Goal: Communication & Community: Answer question/provide support

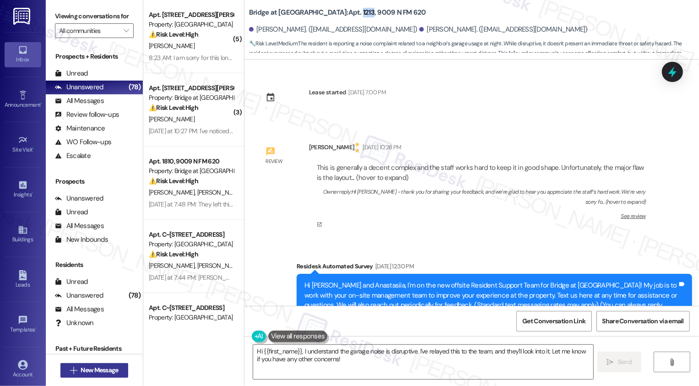
scroll to position [16, 0]
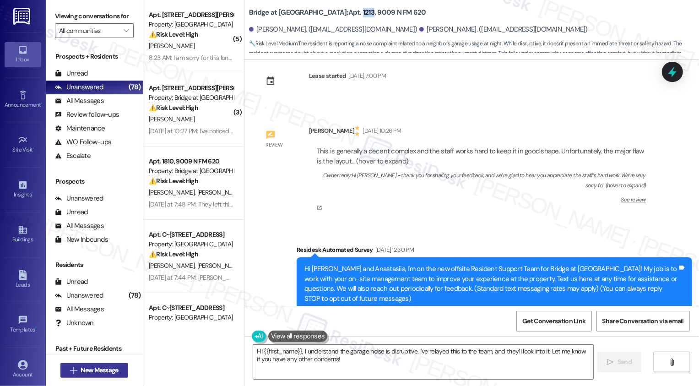
click at [117, 372] on span "New Message" at bounding box center [99, 370] width 41 height 10
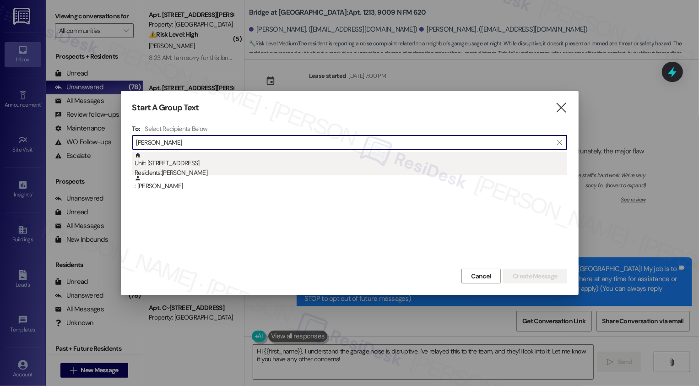
type input "alejandra cap"
click at [224, 172] on div "Residents: Alejandra Capetillo Maldonado" at bounding box center [351, 173] width 432 height 10
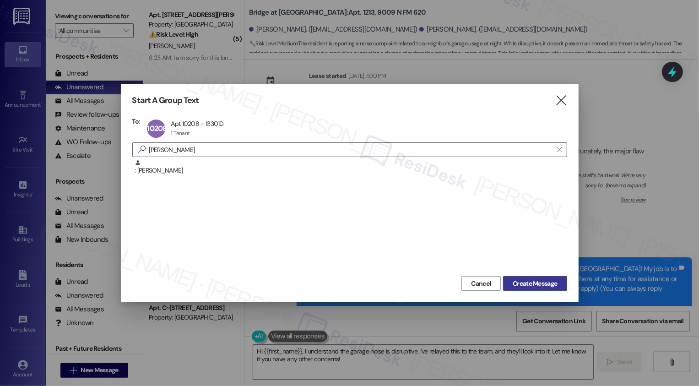
click at [528, 286] on span "Create Message" at bounding box center [535, 284] width 44 height 10
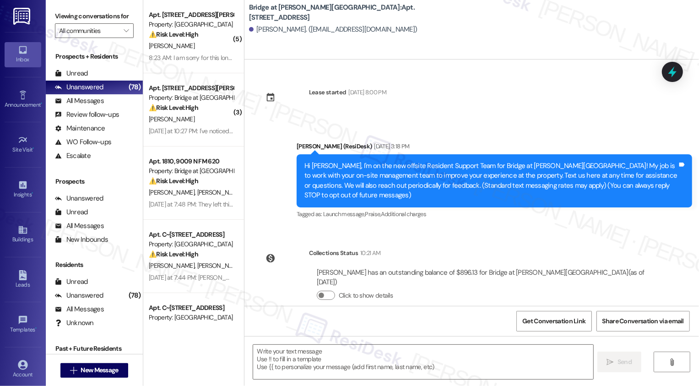
type textarea "Fetching suggested responses. Please feel free to read through the conversation…"
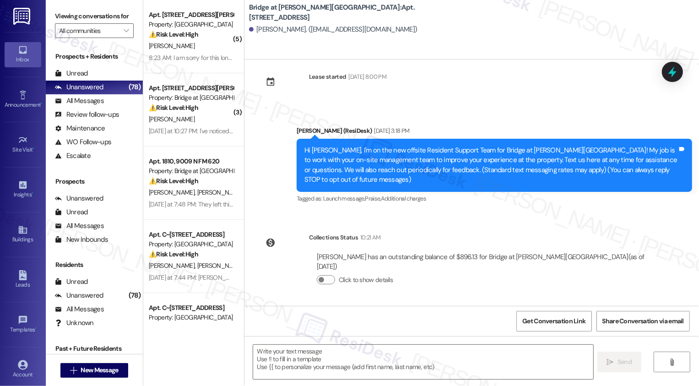
scroll to position [0, 0]
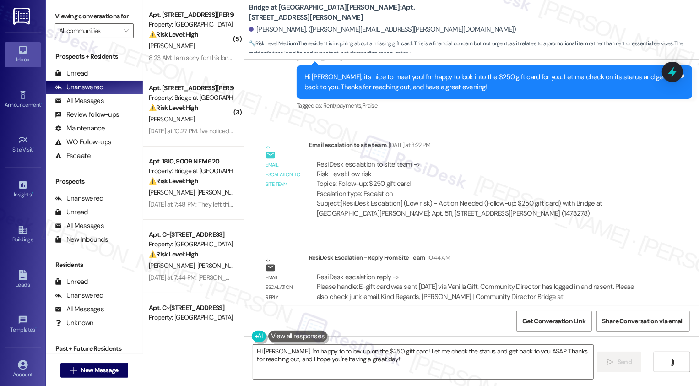
scroll to position [339, 0]
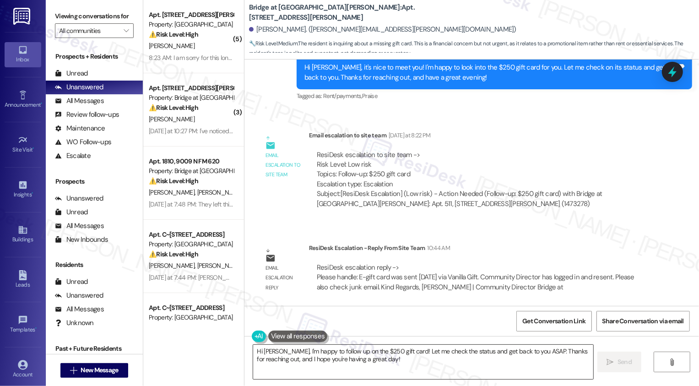
click at [340, 362] on textarea "Hi Marie, I'm happy to follow up on the $250 gift card! Let me check the status…" at bounding box center [423, 362] width 340 height 34
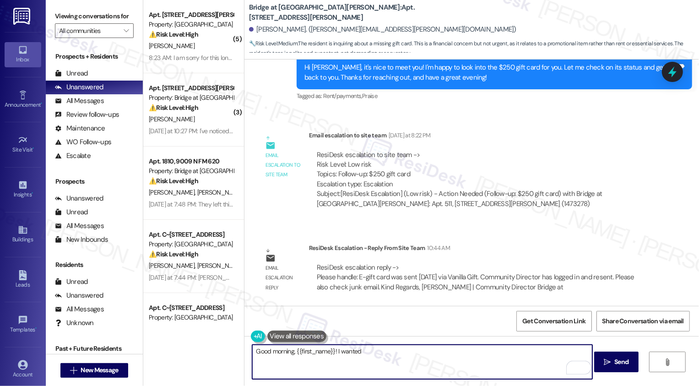
drag, startPoint x: 332, startPoint y: 351, endPoint x: 396, endPoint y: 347, distance: 64.2
click at [396, 347] on textarea "Good morning, {{first_name}}! I wanted" at bounding box center [422, 362] width 340 height 34
click at [344, 351] on textarea "Good morning, {{first_name}}! I wanted" at bounding box center [422, 362] width 340 height 34
drag, startPoint x: 332, startPoint y: 351, endPoint x: 406, endPoint y: 351, distance: 74.1
click at [406, 351] on textarea "Good morning, {{first_name}}! I wanted" at bounding box center [422, 362] width 340 height 34
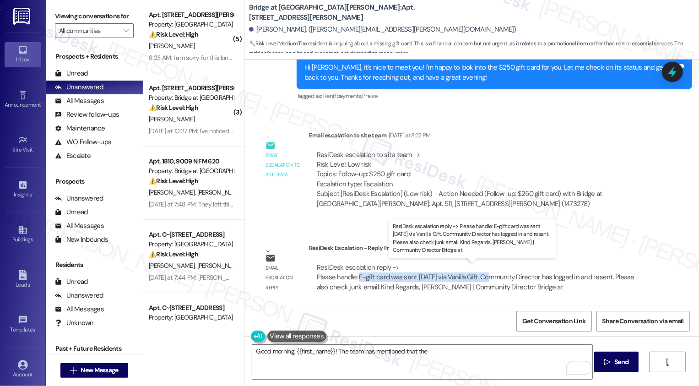
drag, startPoint x: 352, startPoint y: 277, endPoint x: 482, endPoint y: 277, distance: 130.4
click at [482, 277] on div "ResiDesk escalation reply -> Please handle: E-gift card was sent 9/10/2025 via …" at bounding box center [476, 277] width 318 height 29
copy div "E-gift card was sent 9/10/2025 via Vanilla Gift."
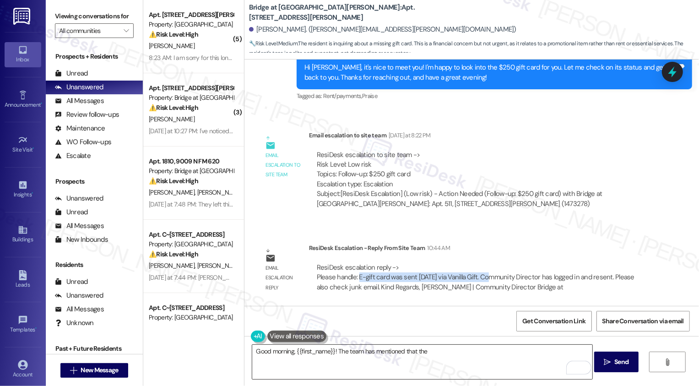
click at [448, 350] on textarea "Good morning, {{first_name}}! The team has mentioned that the" at bounding box center [422, 362] width 340 height 34
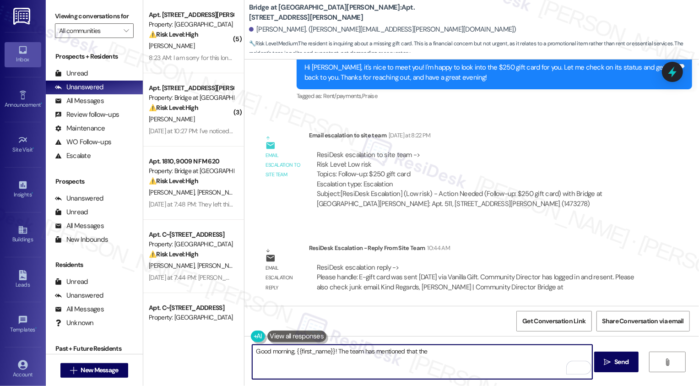
paste textarea "E-gift card was sent 9/10/2025 via Vanilla Gift."
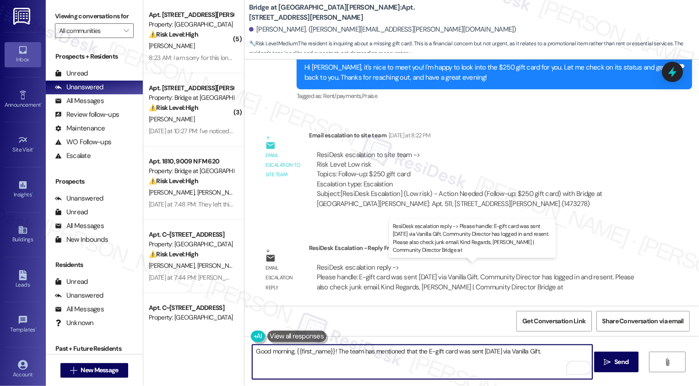
click at [420, 286] on div "ResiDesk escalation reply -> Please handle: E-gift card was sent 9/10/2025 via …" at bounding box center [476, 277] width 318 height 29
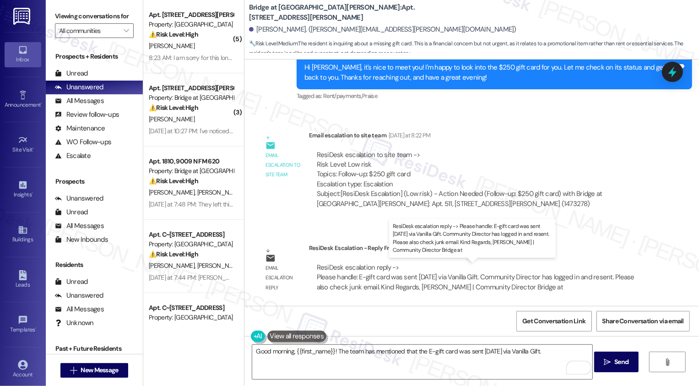
click at [420, 286] on div "ResiDesk escalation reply -> Please handle: E-gift card was sent 9/10/2025 via …" at bounding box center [476, 277] width 318 height 29
copy div "Desiree"
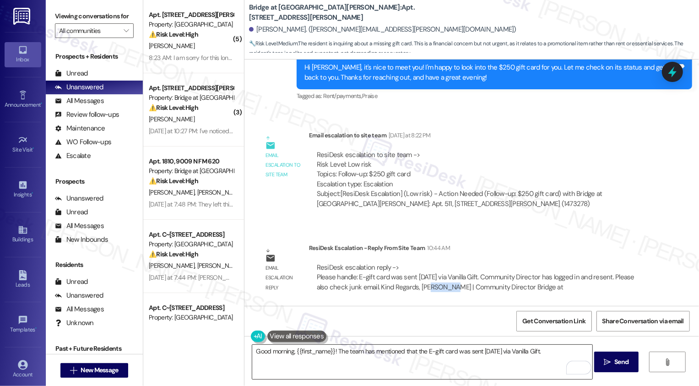
click at [559, 352] on textarea "Good morning, {{first_name}}! The team has mentioned that the E-gift card was s…" at bounding box center [422, 362] width 340 height 34
paste textarea "Desiree"
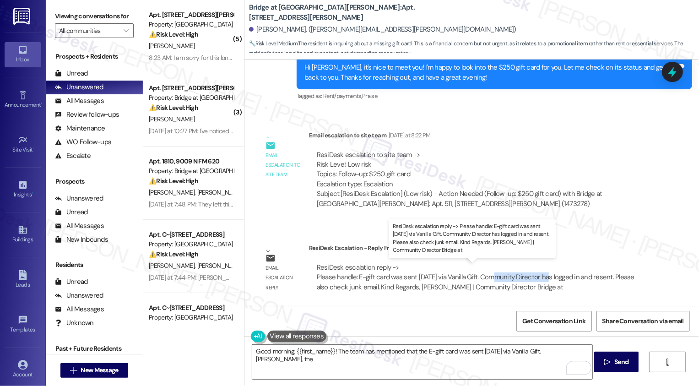
copy div "Community Director"
drag, startPoint x: 484, startPoint y: 277, endPoint x: 542, endPoint y: 276, distance: 58.6
click at [542, 276] on div "ResiDesk escalation reply -> Please handle: E-gift card was sent 9/10/2025 via …" at bounding box center [476, 277] width 318 height 29
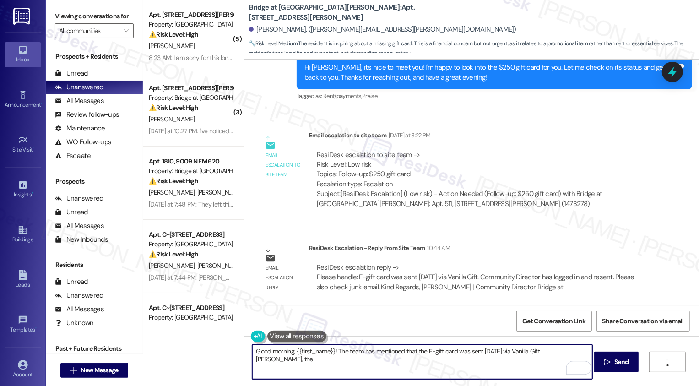
click at [586, 349] on textarea "Good morning, {{first_name}}! The team has mentioned that the E-gift card was s…" at bounding box center [422, 362] width 340 height 34
paste textarea "Community Director"
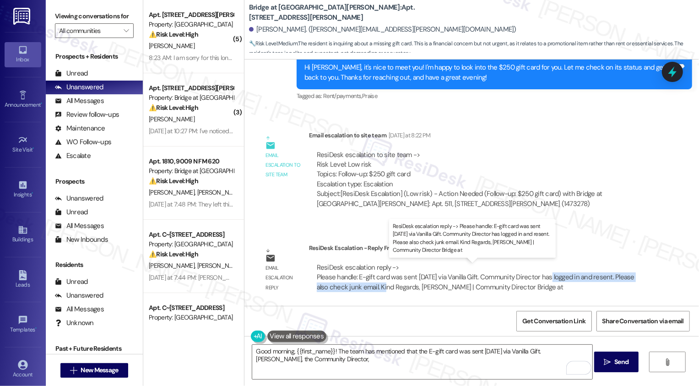
drag, startPoint x: 545, startPoint y: 276, endPoint x: 372, endPoint y: 287, distance: 173.4
click at [372, 287] on div "ResiDesk escalation reply -> Please handle: E-gift card was sent 9/10/2025 via …" at bounding box center [476, 277] width 318 height 29
copy div "has logged in and resent. Please also check junk email."
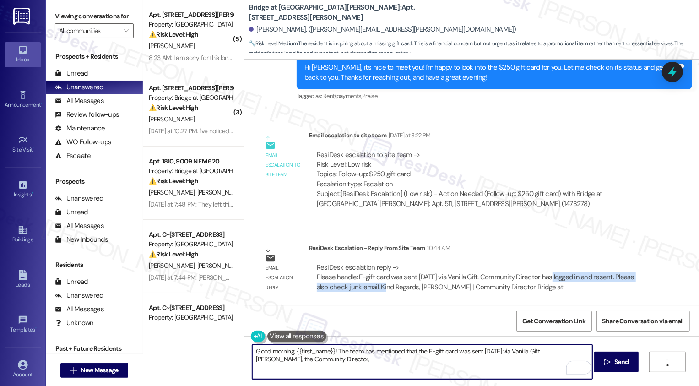
click at [335, 357] on textarea "Good morning, {{first_name}}! The team has mentioned that the E-gift card was s…" at bounding box center [422, 362] width 340 height 34
paste textarea "has logged in and resent. Please also check junk email."
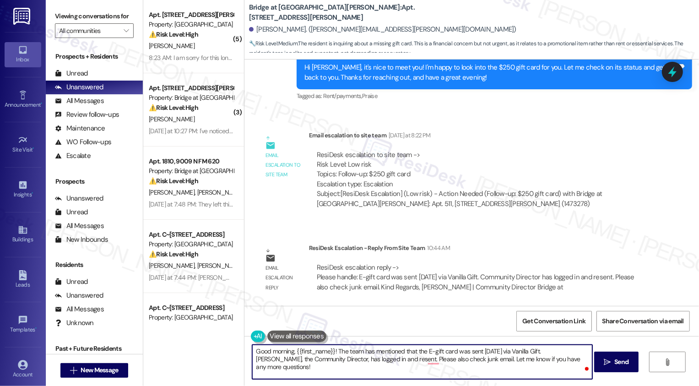
click at [479, 349] on textarea "Good morning, {{first_name}}! The team has mentioned that the E-gift card was s…" at bounding box center [422, 362] width 340 height 34
click at [554, 351] on textarea "Good morning, {{first_name}}! The team has mentioned that the E-gift card was s…" at bounding box center [422, 362] width 340 height 34
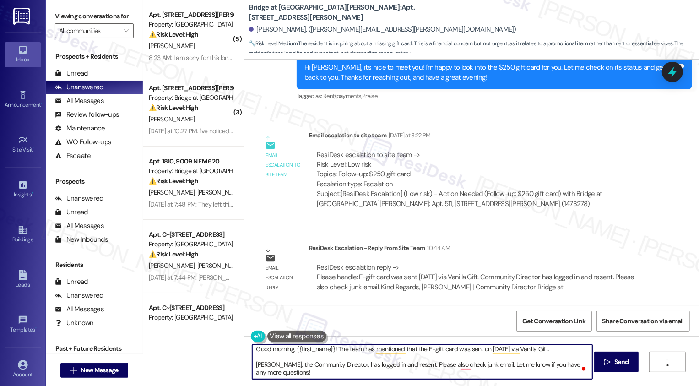
scroll to position [2, 0]
click at [277, 366] on textarea "Good morning, {{first_name}}! The team has mentioned that the E-gift card was s…" at bounding box center [422, 362] width 340 height 34
click at [292, 371] on textarea "Good morning, {{first_name}}! The team has mentioned that the E-gift card was s…" at bounding box center [422, 362] width 340 height 34
click at [462, 366] on textarea "Good morning, {{first_name}}! The team has mentioned that the E-gift card was s…" at bounding box center [422, 362] width 340 height 34
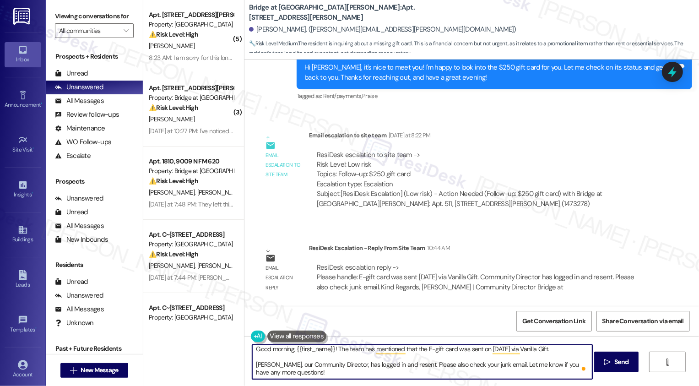
click at [443, 372] on textarea "Good morning, {{first_name}}! The team has mentioned that the E-gift card was s…" at bounding box center [422, 362] width 340 height 34
type textarea "Good morning, {{first_name}}! The team has mentioned that the E-gift card was s…"
click at [610, 363] on icon "" at bounding box center [607, 361] width 7 height 7
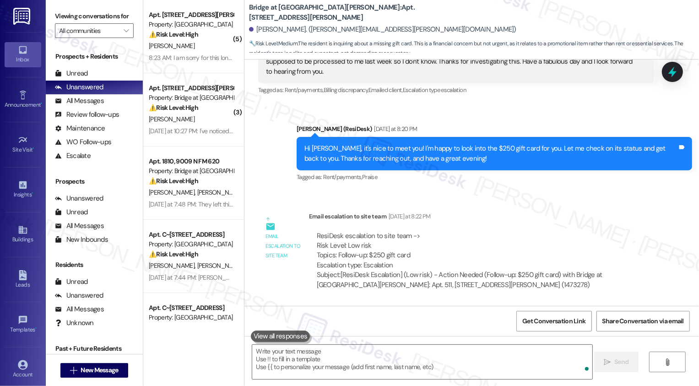
scroll to position [432, 0]
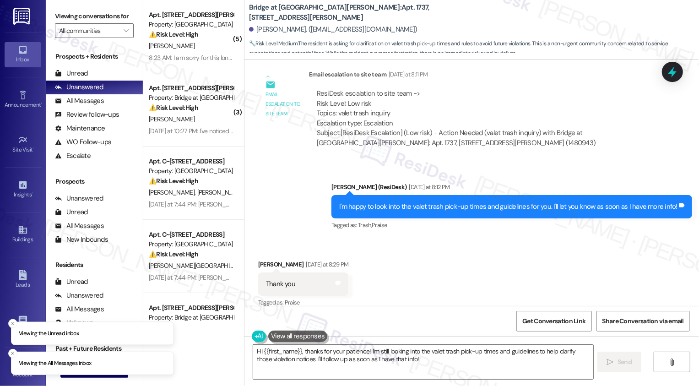
scroll to position [620, 0]
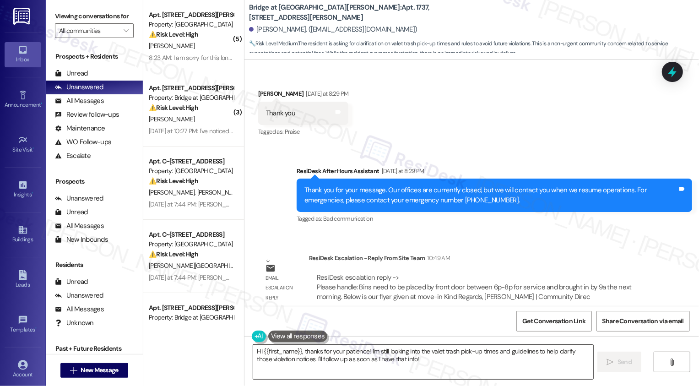
click at [333, 362] on textarea "Hi {{first_name}}, thanks for your patience! I'm still looking into the valet t…" at bounding box center [423, 362] width 340 height 34
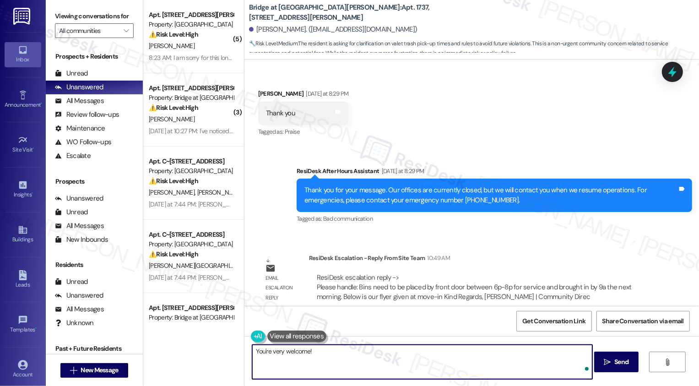
paste textarea "Bins need to be placed by front door between 6p-8p for service and brought in b…"
click at [309, 351] on textarea "You're very welcome! Bins need to be placed by front door between 6p-8p for ser…" at bounding box center [422, 362] width 340 height 34
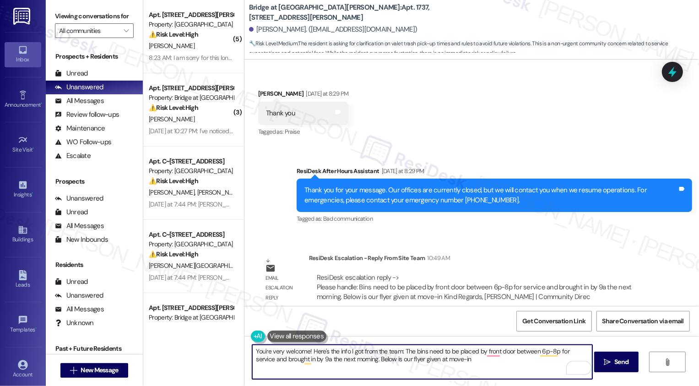
click at [347, 364] on textarea "You're very welcome! Here's the info I got from the team: The bins need to be p…" at bounding box center [422, 362] width 340 height 34
click at [401, 361] on textarea "You're very welcome! Here's the info I got from the team: The bins need to be p…" at bounding box center [422, 362] width 340 height 34
click at [446, 361] on textarea "You're very welcome! Here's the info I got from the team: The bins need to be p…" at bounding box center [422, 362] width 340 height 34
click at [486, 353] on textarea "You're very welcome! Here's the info I got from the team: The bins need to be p…" at bounding box center [422, 362] width 340 height 34
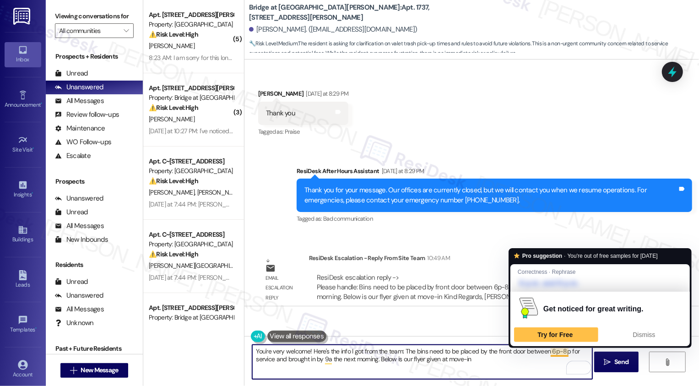
click at [524, 356] on textarea "You're very welcome! Here's the info I got from the team: The bins need to be p…" at bounding box center [422, 362] width 340 height 34
click at [551, 352] on textarea "You're very welcome! Here's the info I got from the team: The bins need to be p…" at bounding box center [422, 362] width 340 height 34
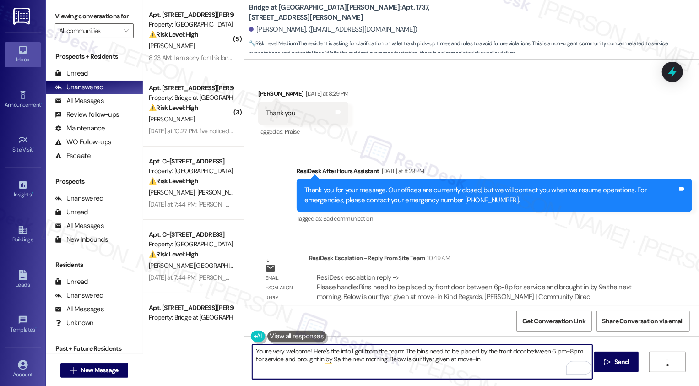
click at [566, 352] on textarea "You're very welcome! Here's the info I got from the team: The bins need to be p…" at bounding box center [422, 362] width 340 height 34
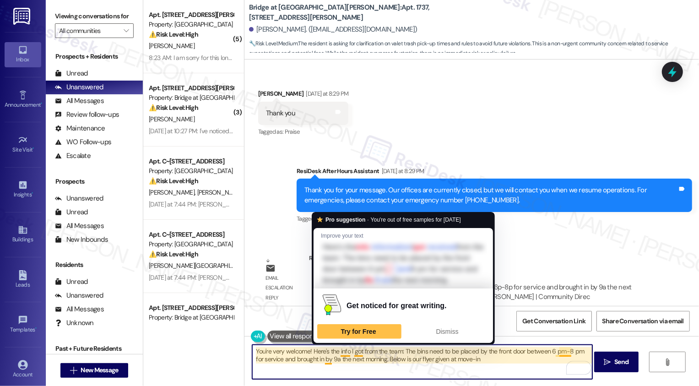
click at [324, 360] on textarea "You're very welcome! Here's the info I got from the team: The bins need to be p…" at bounding box center [422, 362] width 340 height 34
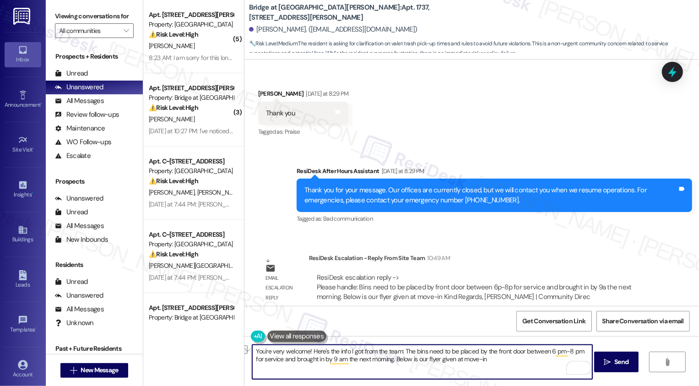
drag, startPoint x: 384, startPoint y: 359, endPoint x: 528, endPoint y: 359, distance: 144.2
click at [528, 359] on textarea "You're very welcome! Here's the info I got from the team: The bins need to be p…" at bounding box center [422, 362] width 340 height 34
click at [341, 359] on textarea "You're very welcome! Here's the info I got from the team: The bins need to be p…" at bounding box center [422, 362] width 340 height 34
click at [371, 359] on textarea "You're very welcome! Here's the info I got from the team: The bins need to be p…" at bounding box center [422, 362] width 340 height 34
click at [406, 359] on textarea "You're very welcome! Here's the info I got from the team: The bins need to be p…" at bounding box center [422, 362] width 340 height 34
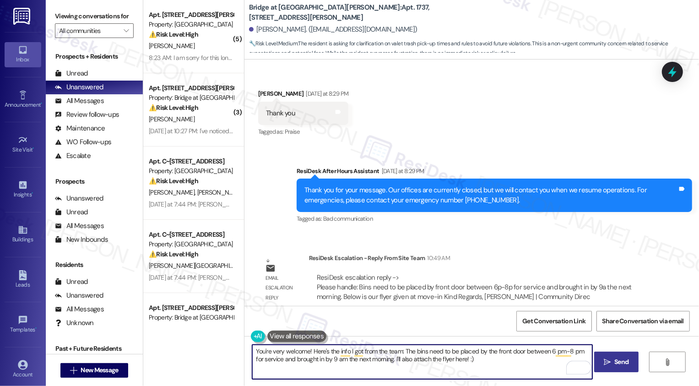
type textarea "You're very welcome! Here's the info I got from the team: The bins need to be p…"
click at [606, 365] on icon "" at bounding box center [607, 361] width 7 height 7
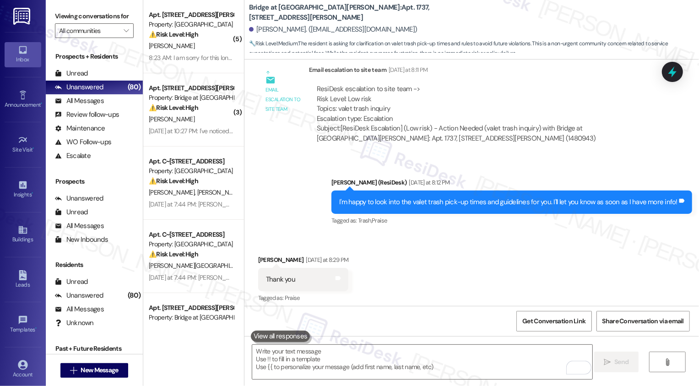
scroll to position [694, 0]
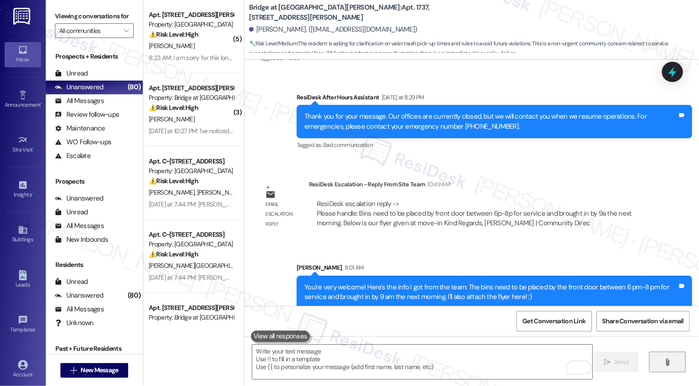
click at [669, 360] on icon "" at bounding box center [667, 361] width 7 height 7
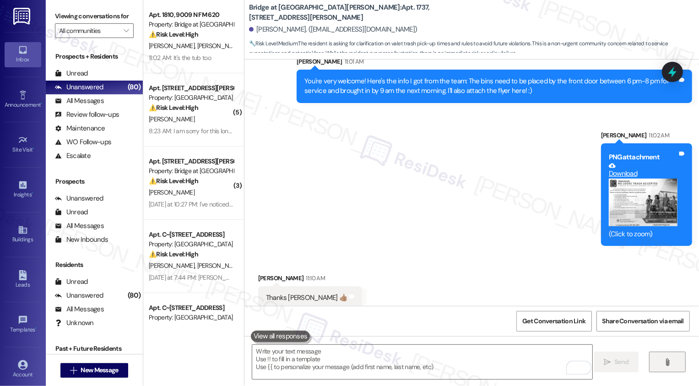
scroll to position [900, 0]
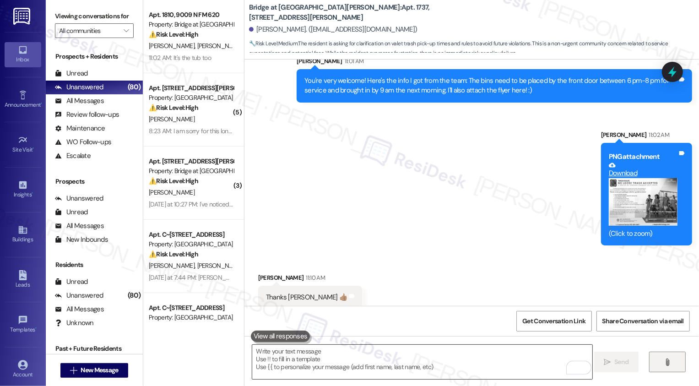
click at [317, 347] on textarea "To enrich screen reader interactions, please activate Accessibility in Grammarl…" at bounding box center [422, 362] width 340 height 34
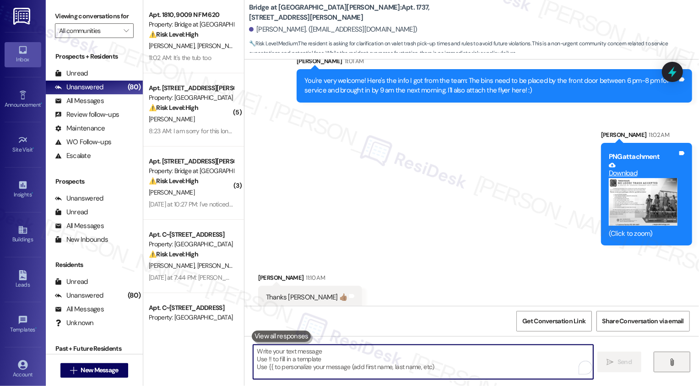
click at [319, 355] on textarea "To enrich screen reader interactions, please activate Accessibility in Grammarl…" at bounding box center [423, 362] width 340 height 34
type textarea "You're very welcome!"
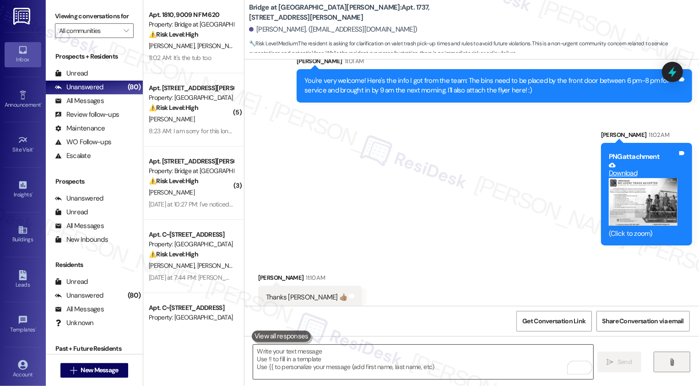
scroll to position [900, 0]
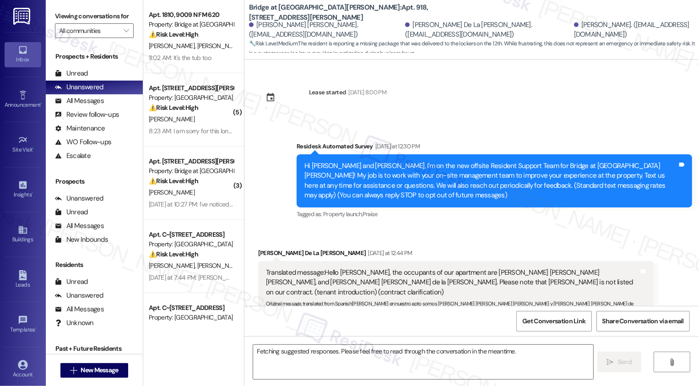
scroll to position [1182, 0]
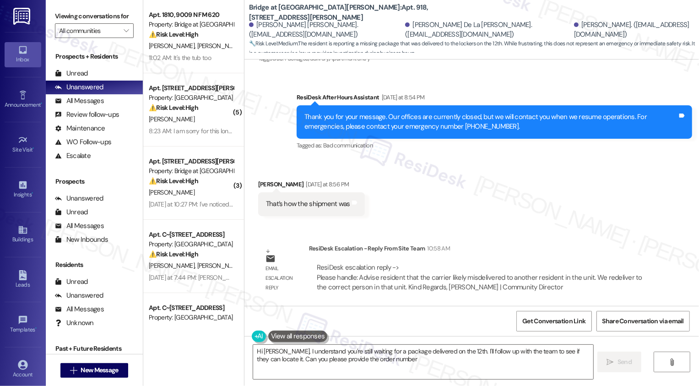
type textarea "Hi Luisa Paola, I understand you're still waiting for a package delivered on th…"
drag, startPoint x: 252, startPoint y: 180, endPoint x: 307, endPoint y: 186, distance: 55.2
click at [307, 186] on div "Luisa Ontiveros Daza Yesterday at 8:56 PM" at bounding box center [311, 185] width 107 height 13
copy div "Luisa Ontiveros Daza"
click at [115, 373] on span "New Message" at bounding box center [100, 370] width 38 height 10
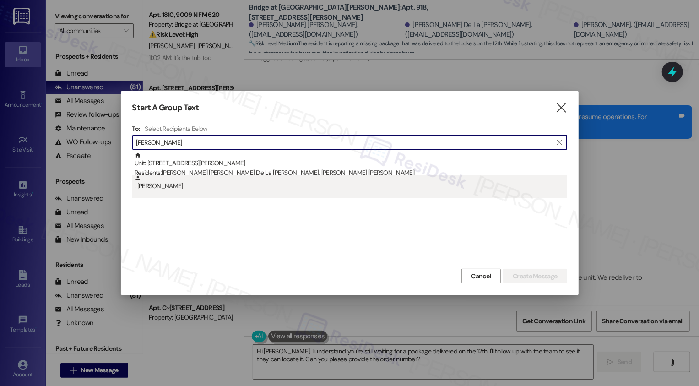
type input "Luisa Ontiveros Daza"
click at [188, 189] on div ": Luisa Ontiveros Daza" at bounding box center [351, 183] width 432 height 16
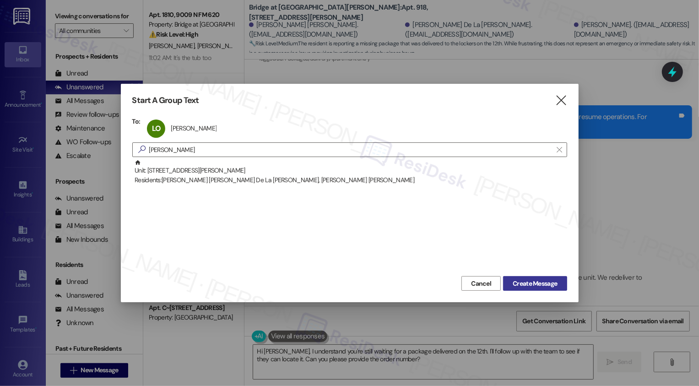
click at [518, 283] on span "Create Message" at bounding box center [535, 284] width 44 height 10
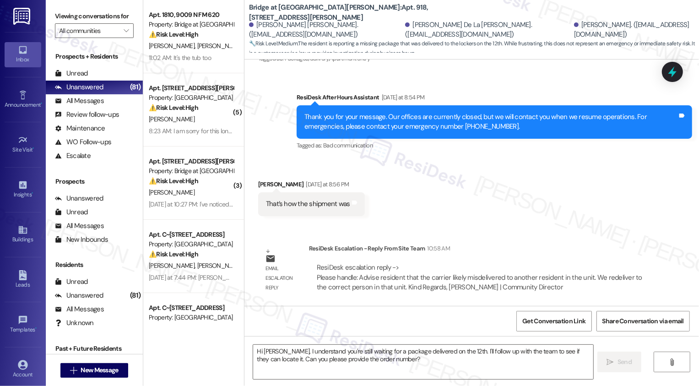
type textarea "Fetching suggested responses. Please feel free to read through the conversation…"
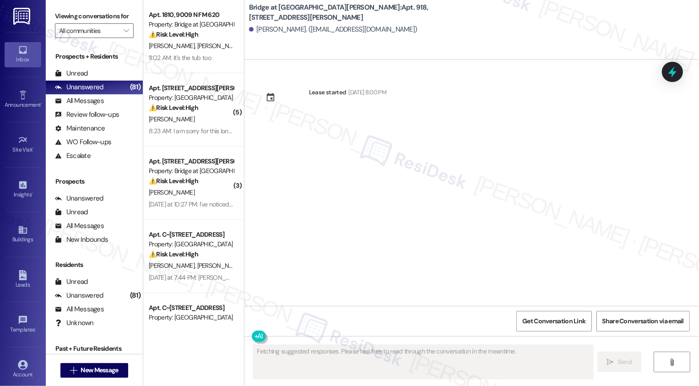
scroll to position [0, 0]
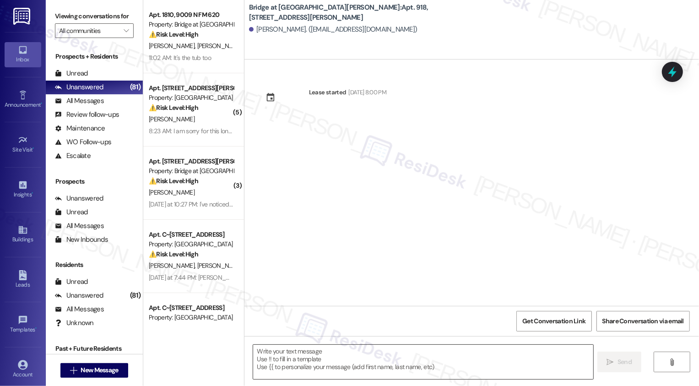
click at [276, 363] on textarea at bounding box center [423, 362] width 340 height 34
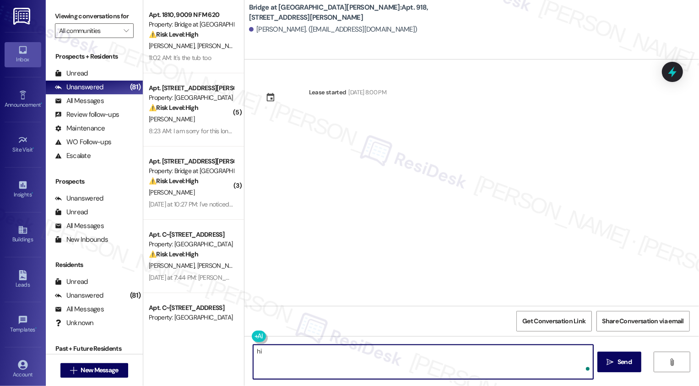
type textarea "h"
paste textarea "the carrier likely misdelivered to another resident in the unit. We redeliver t…"
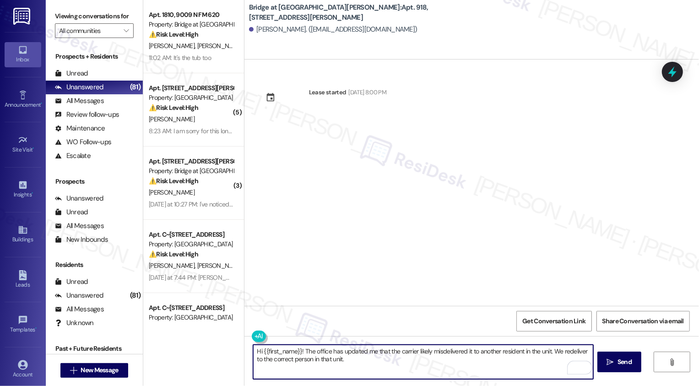
type textarea "Hi {{first_name}}! The office has updated me that the carrier likely misdeliver…"
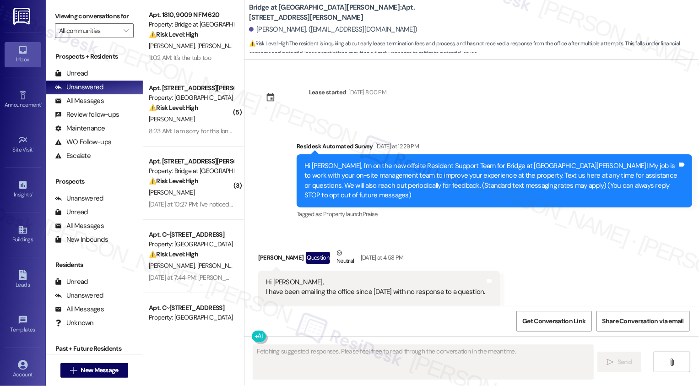
scroll to position [724, 0]
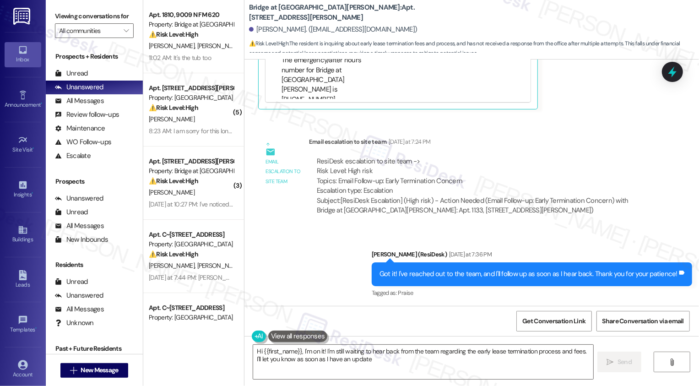
type textarea "Hi {{first_name}}, I'm on it! I'm still waiting to hear back from the team rega…"
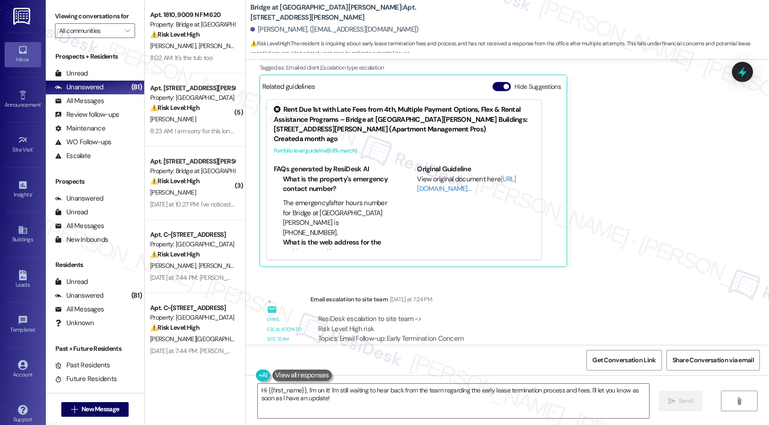
scroll to position [562, 0]
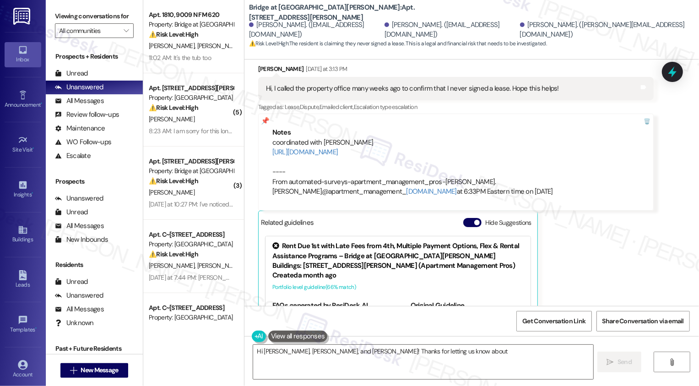
scroll to position [260, 0]
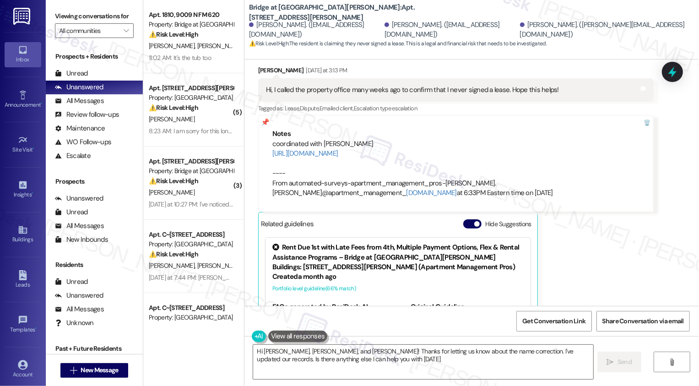
type textarea "Hi [PERSON_NAME], [PERSON_NAME], and [PERSON_NAME]! Thanks for letting us know …"
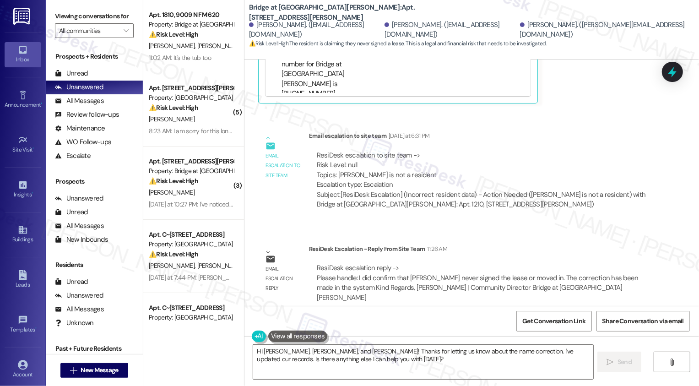
scroll to position [547, 0]
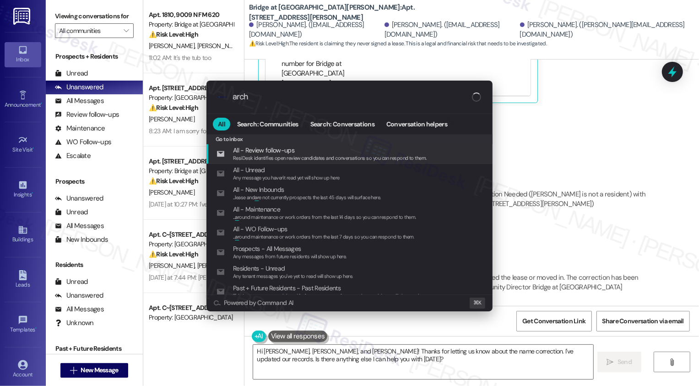
type input "archi"
